Goal: Information Seeking & Learning: Learn about a topic

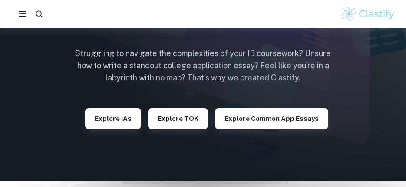
scroll to position [87, 0]
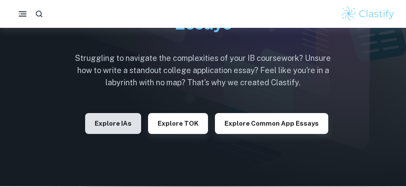
click at [138, 122] on button "Explore IAs" at bounding box center [113, 123] width 56 height 21
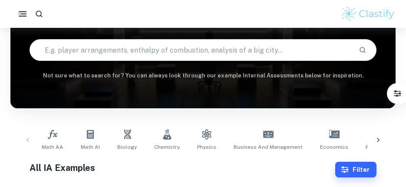
scroll to position [87, 0]
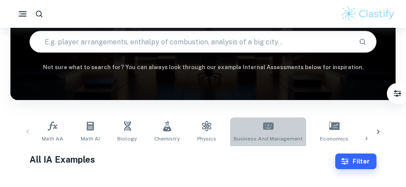
click at [266, 123] on icon at bounding box center [268, 125] width 10 height 7
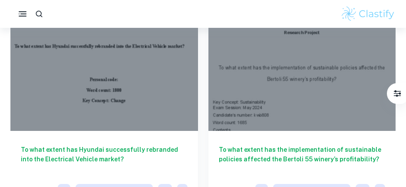
scroll to position [1649, 0]
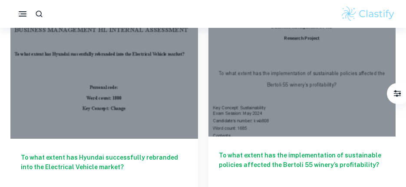
click at [275, 82] on div at bounding box center [301, 66] width 187 height 141
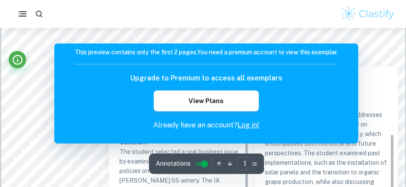
scroll to position [56, 0]
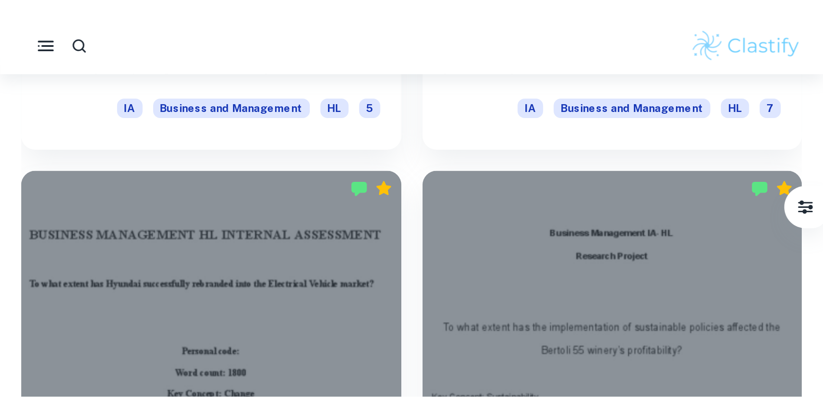
scroll to position [1562, 0]
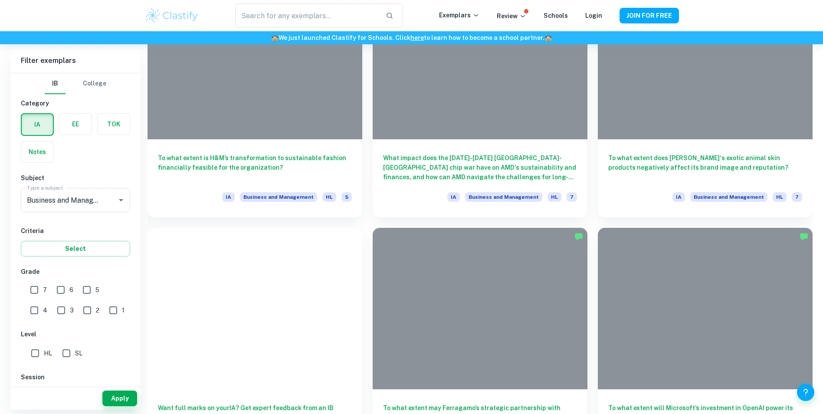
click at [35, 186] on input "7" at bounding box center [34, 289] width 17 height 17
checkbox input "true"
drag, startPoint x: 67, startPoint y: 290, endPoint x: 72, endPoint y: 289, distance: 4.9
click at [69, 186] on input "6" at bounding box center [60, 289] width 17 height 17
checkbox input "true"
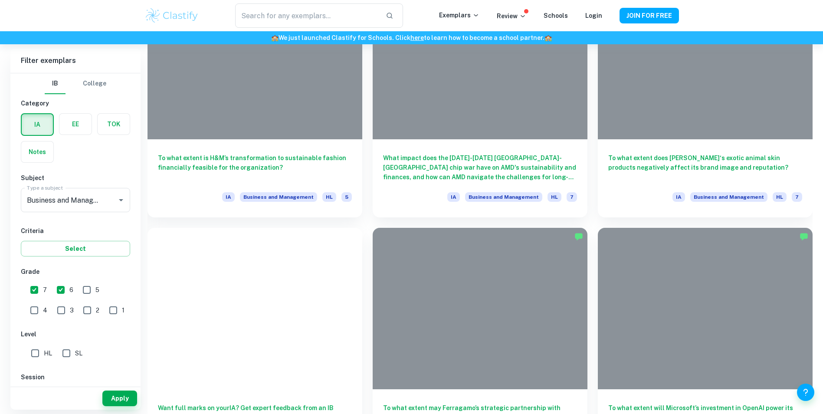
click at [82, 186] on input "5" at bounding box center [86, 289] width 17 height 17
checkbox input "true"
click at [117, 186] on button "Apply" at bounding box center [119, 398] width 35 height 16
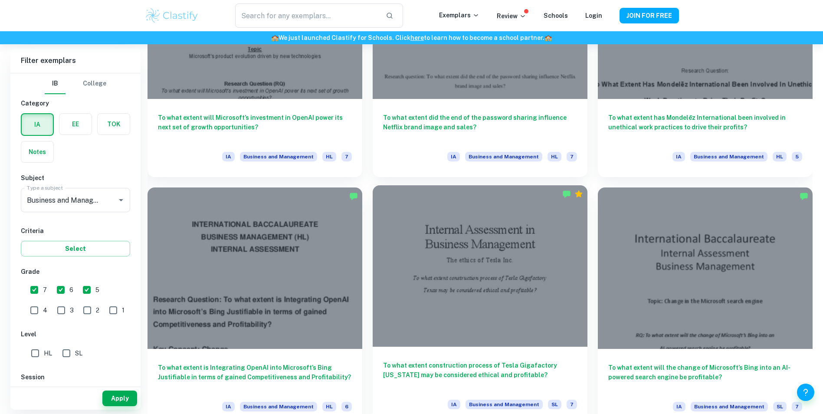
scroll to position [3558, 0]
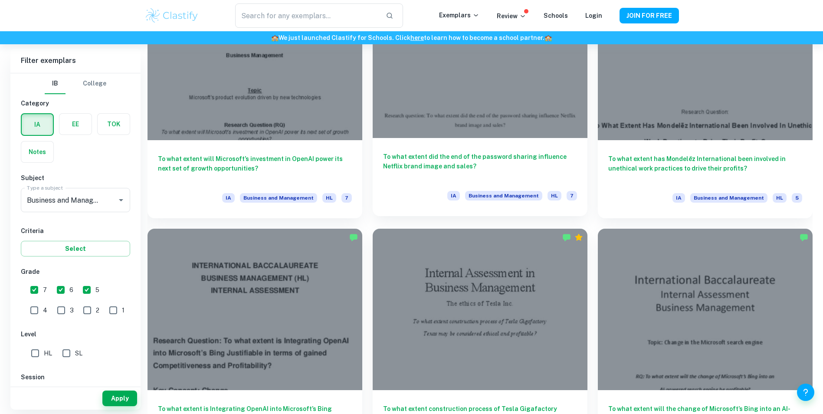
click at [405, 173] on h6 "To what extent did the end of the password sharing influence Netflix brand imag…" at bounding box center [480, 166] width 194 height 29
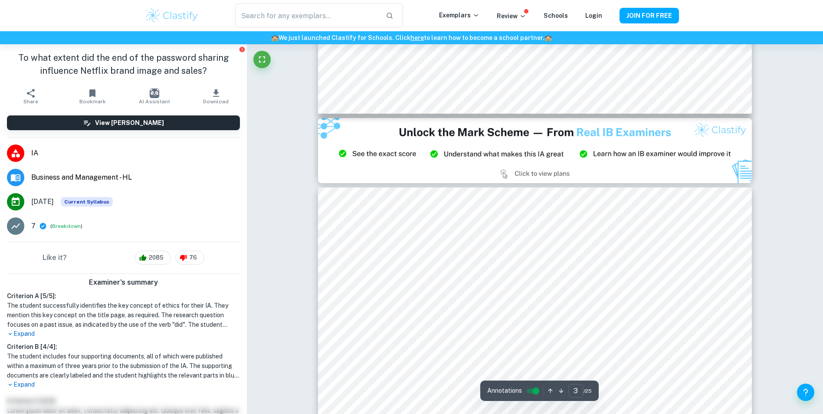
scroll to position [1388, 0]
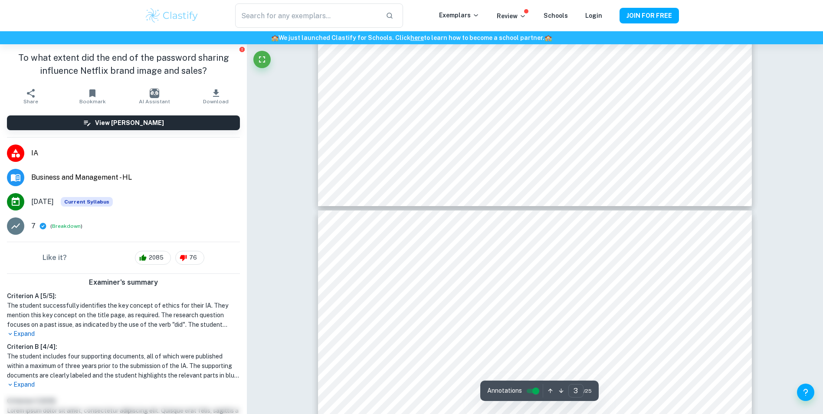
type input "4"
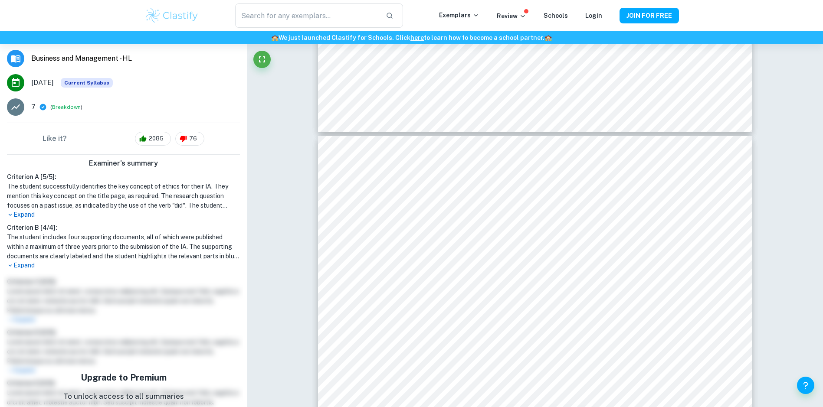
scroll to position [130, 0]
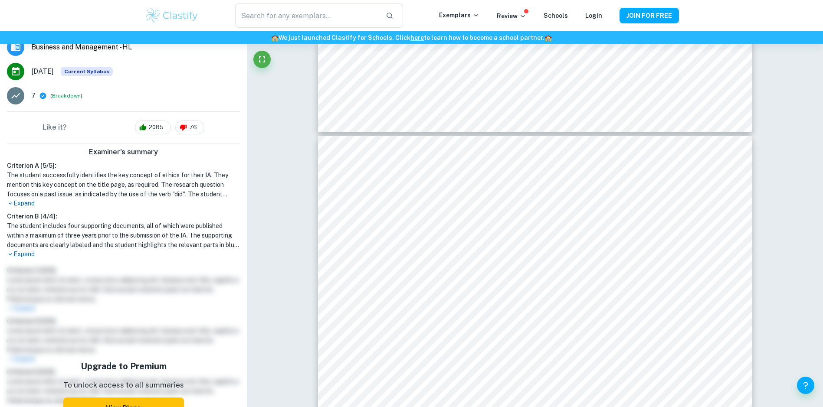
click at [12, 186] on icon at bounding box center [10, 203] width 7 height 7
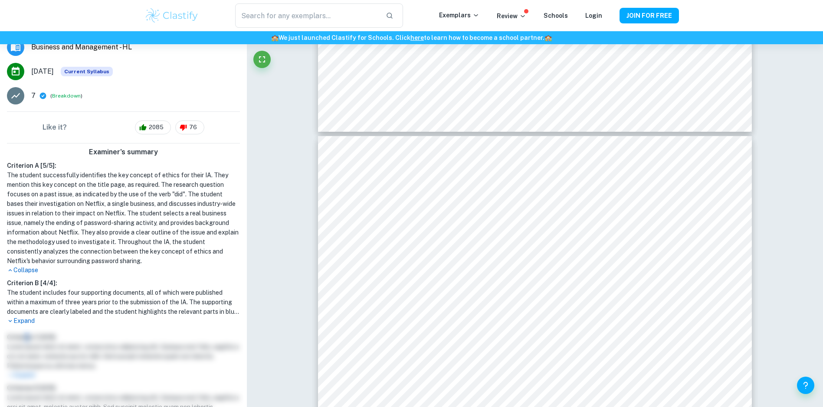
click at [27, 186] on div "Examiner's summary Criterion A [ 5 / 5 ]: The student successfully identifies t…" at bounding box center [123, 365] width 247 height 443
click at [24, 186] on p "Expand" at bounding box center [123, 321] width 233 height 9
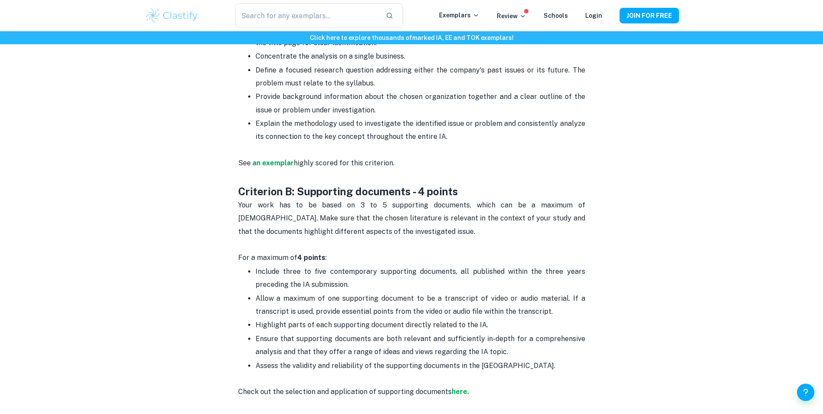
scroll to position [607, 0]
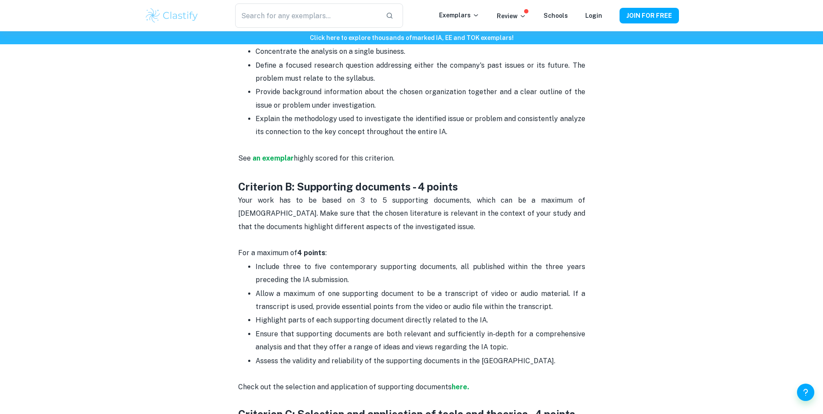
drag, startPoint x: 685, startPoint y: 297, endPoint x: 806, endPoint y: 292, distance: 121.6
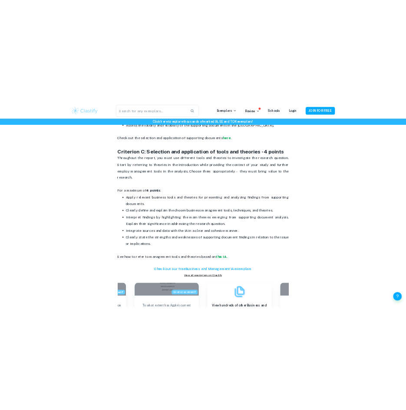
scroll to position [954, 0]
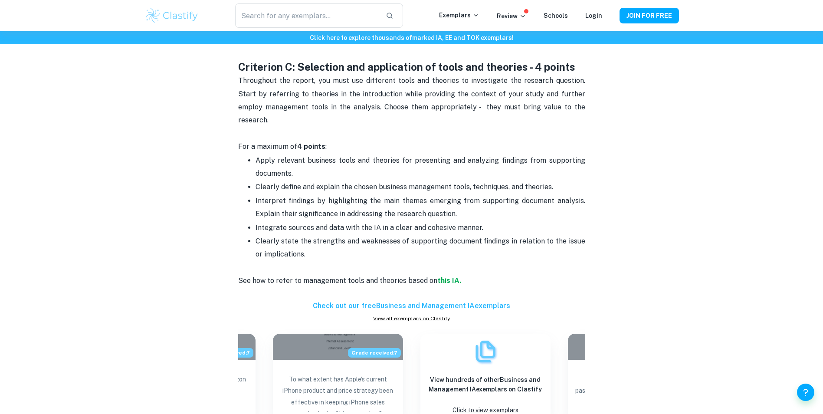
click at [446, 274] on p "See how to refer to management tools and theories based on this IA." at bounding box center [411, 287] width 347 height 26
click at [450, 276] on strong "this IA." at bounding box center [449, 280] width 24 height 8
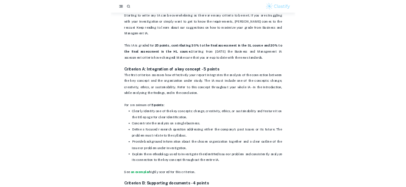
scroll to position [390, 0]
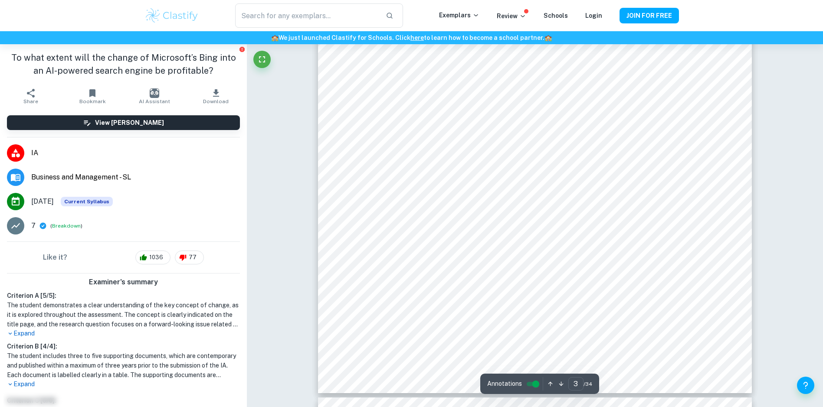
scroll to position [1649, 0]
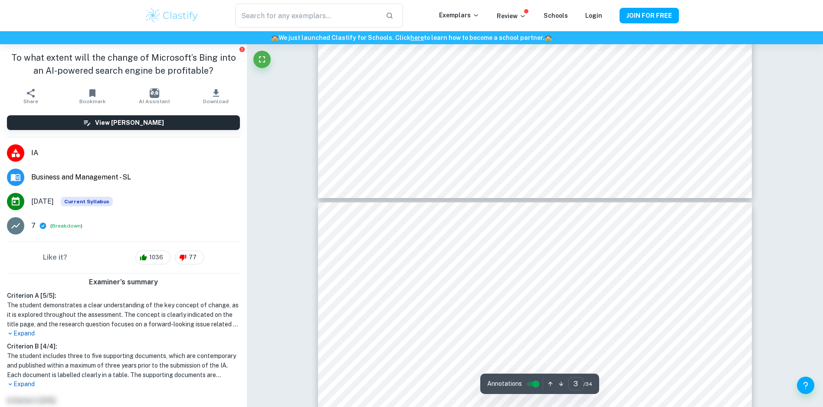
type input "4"
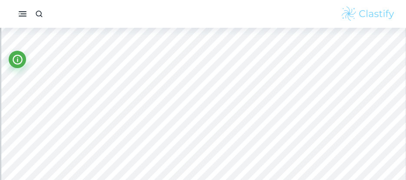
scroll to position [1909, 0]
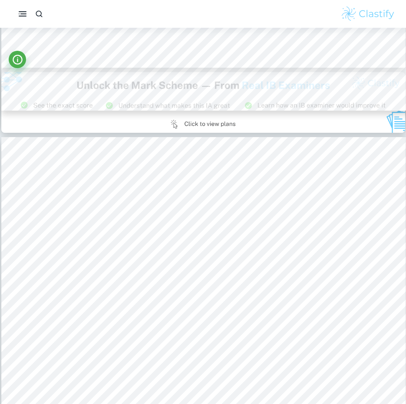
scroll to position [1041, 0]
